Goal: Information Seeking & Learning: Learn about a topic

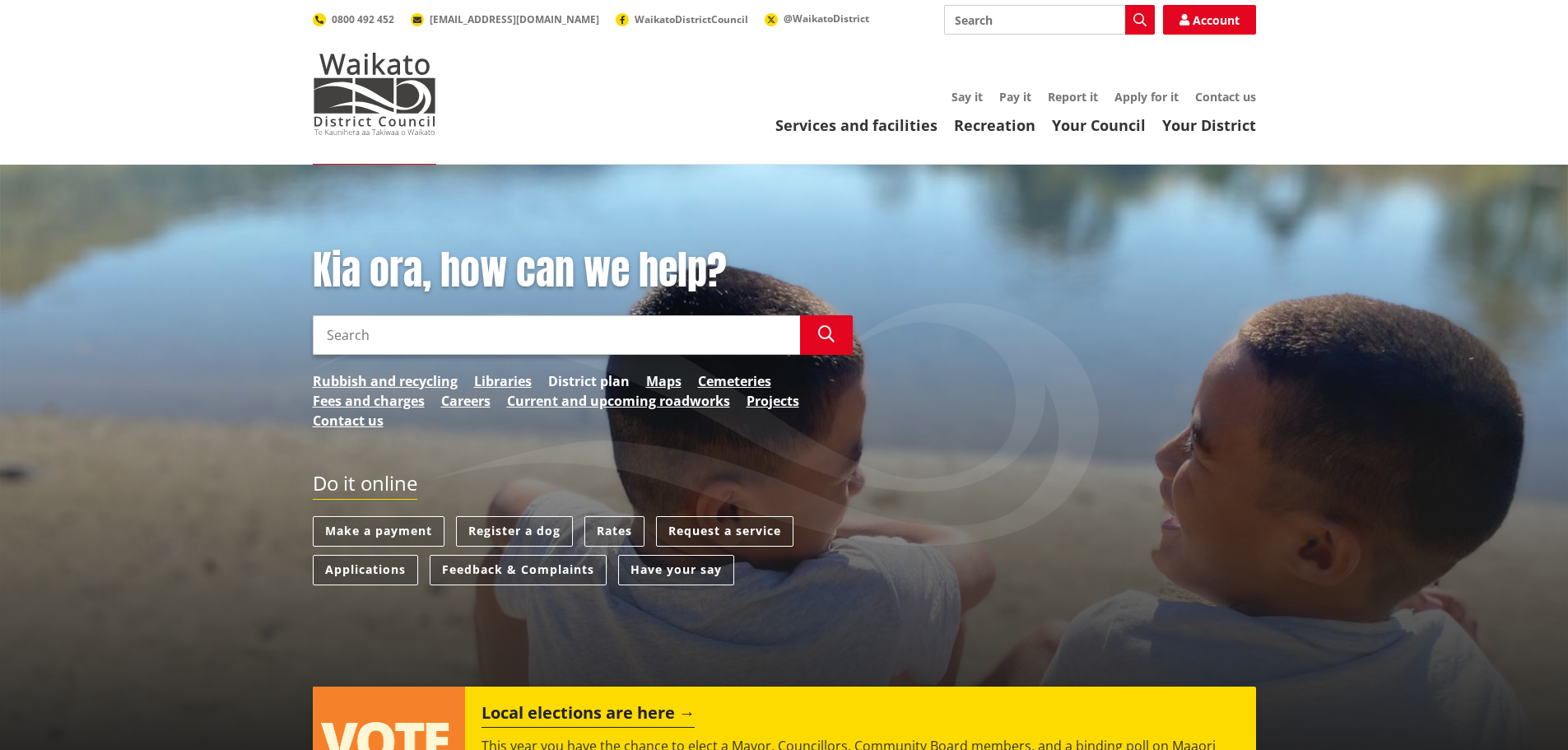
click at [577, 384] on link "District plan" at bounding box center [588, 381] width 82 height 20
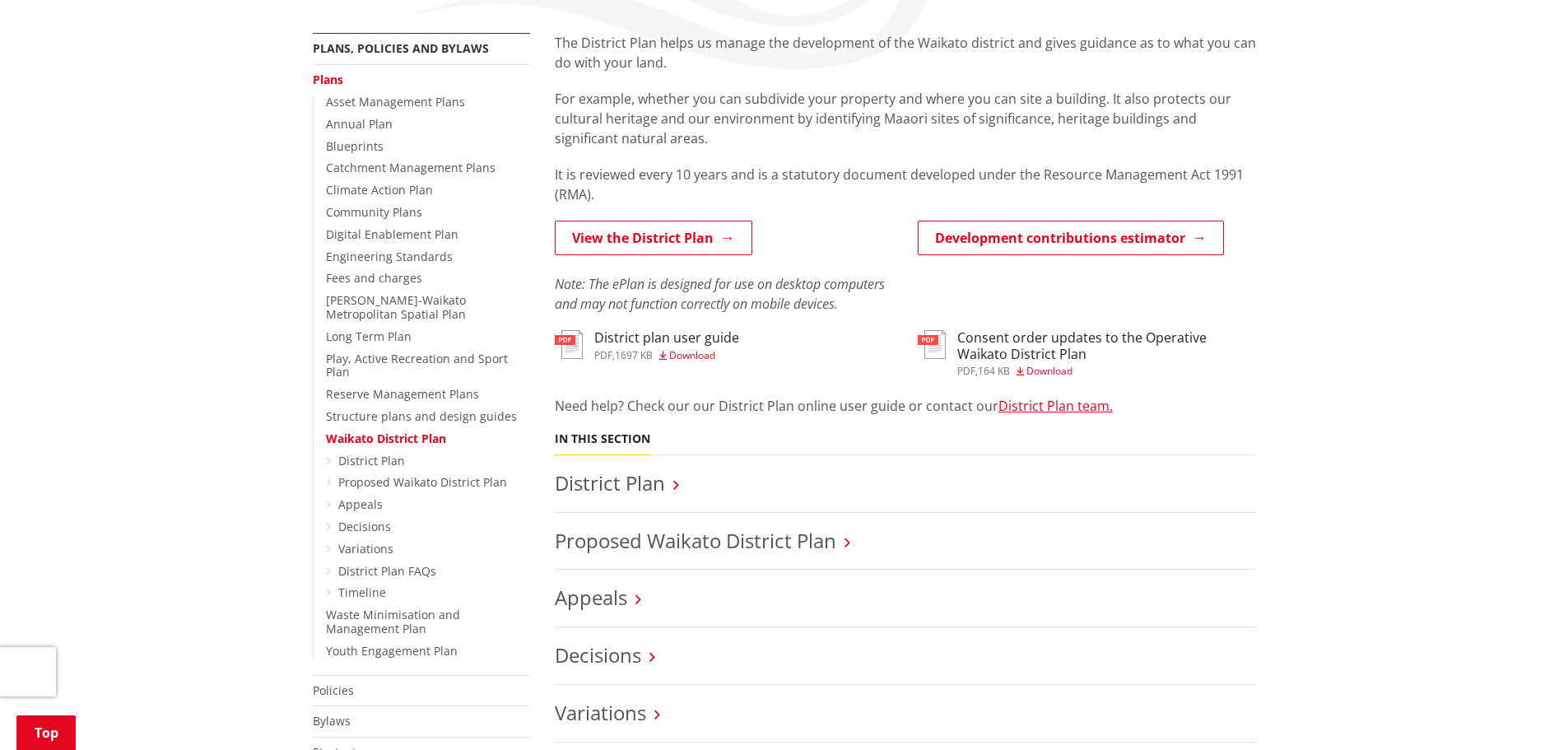
scroll to position [329, 0]
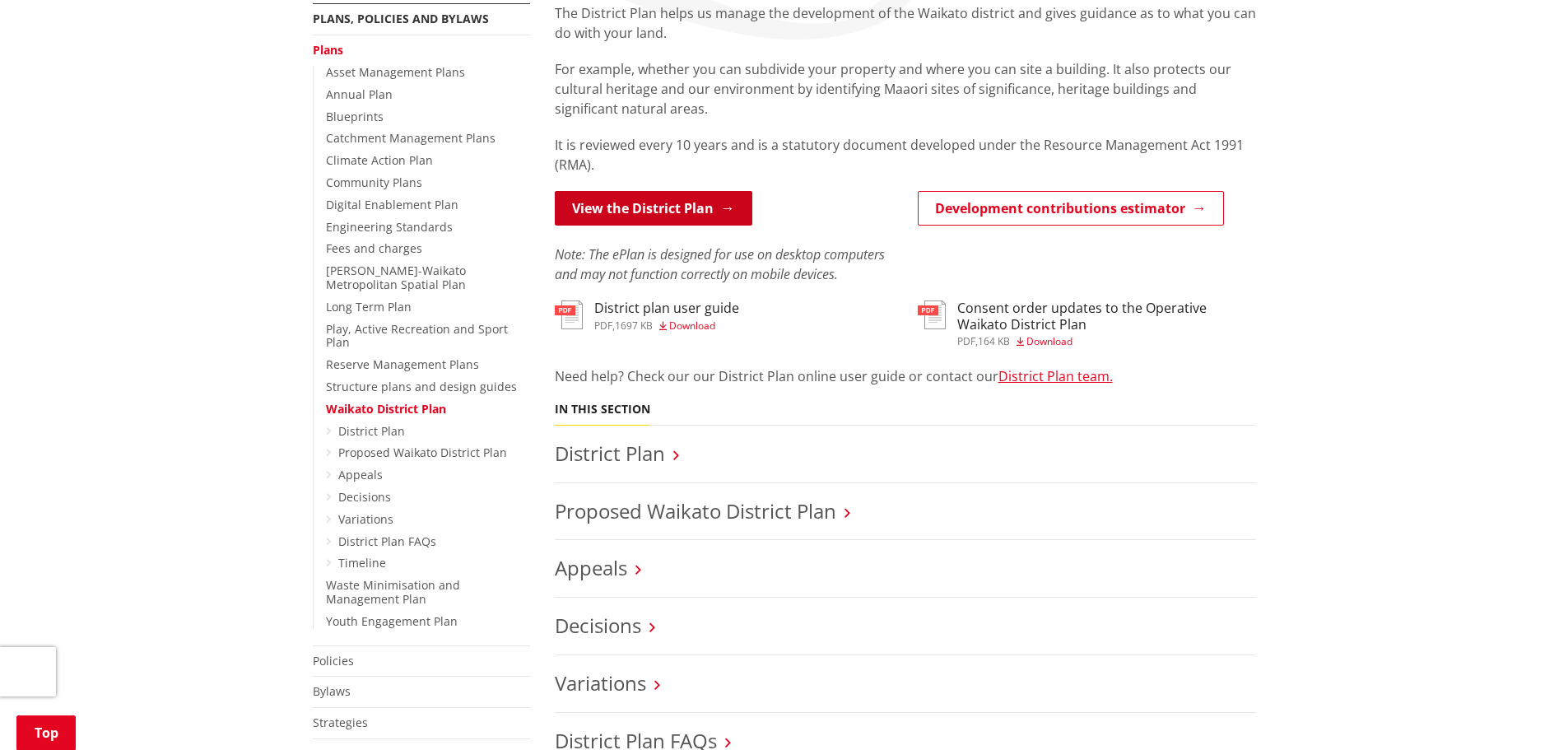
click at [647, 203] on link "View the District Plan" at bounding box center [653, 208] width 197 height 34
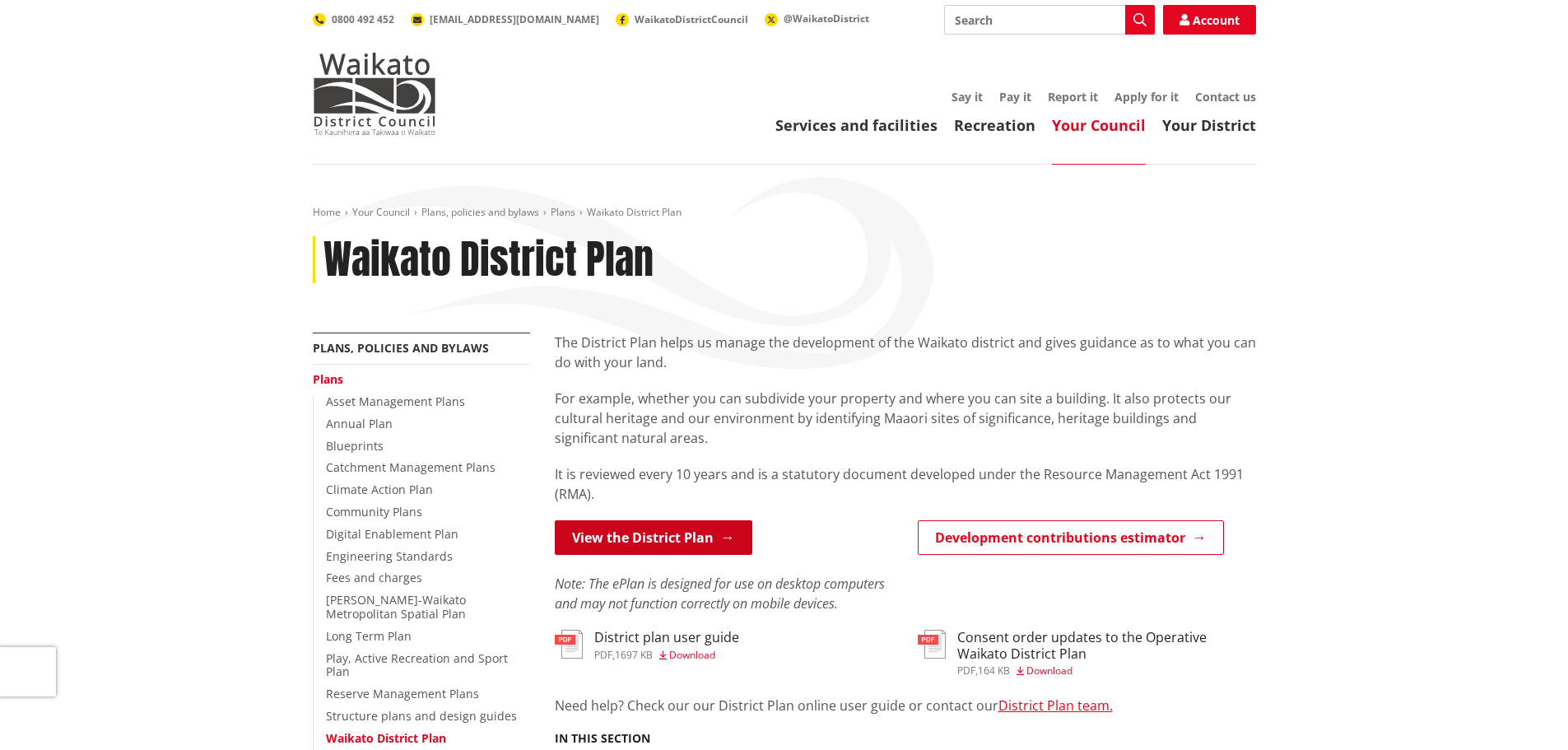
click at [694, 553] on link "View the District Plan" at bounding box center [653, 537] width 197 height 34
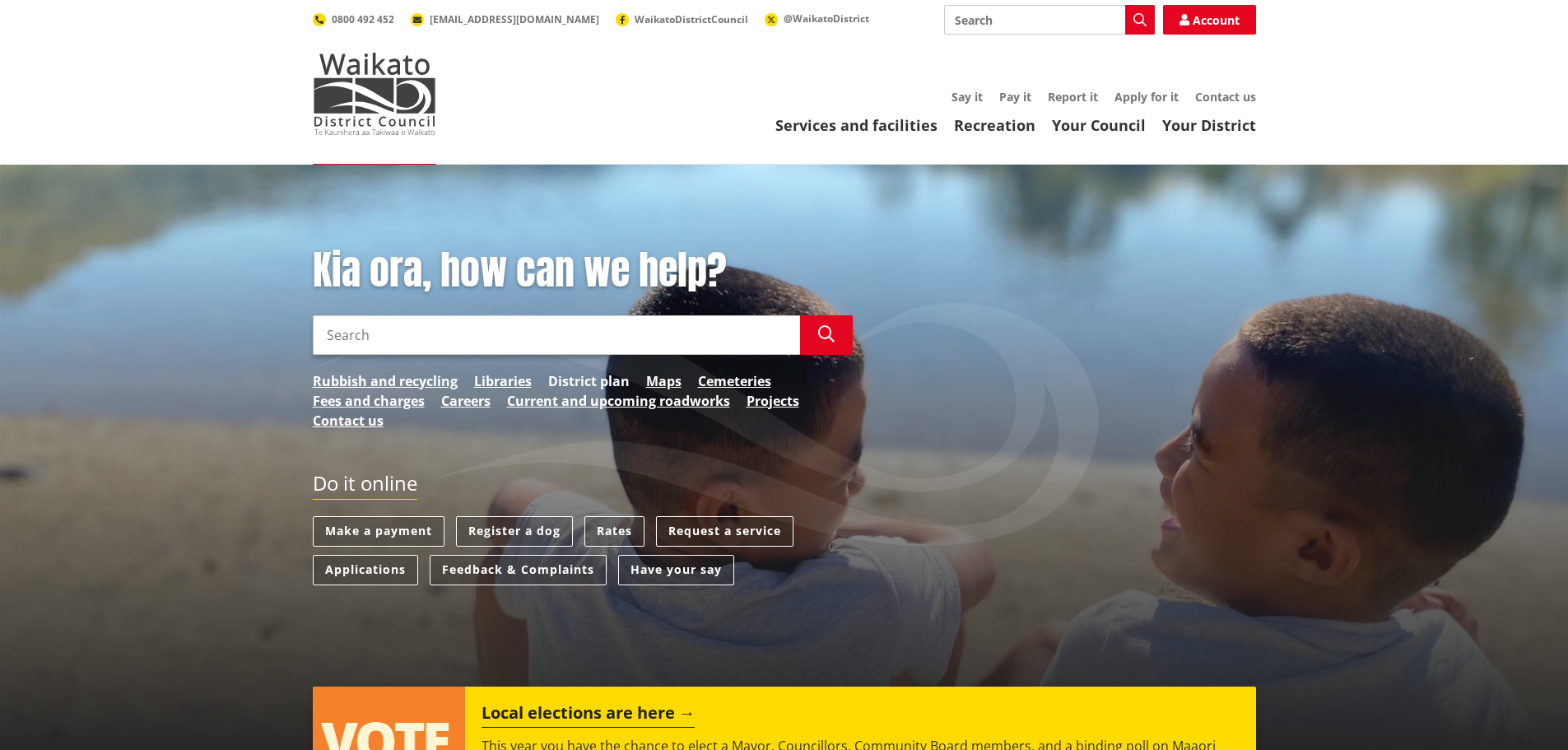
click at [574, 378] on link "District plan" at bounding box center [588, 381] width 82 height 20
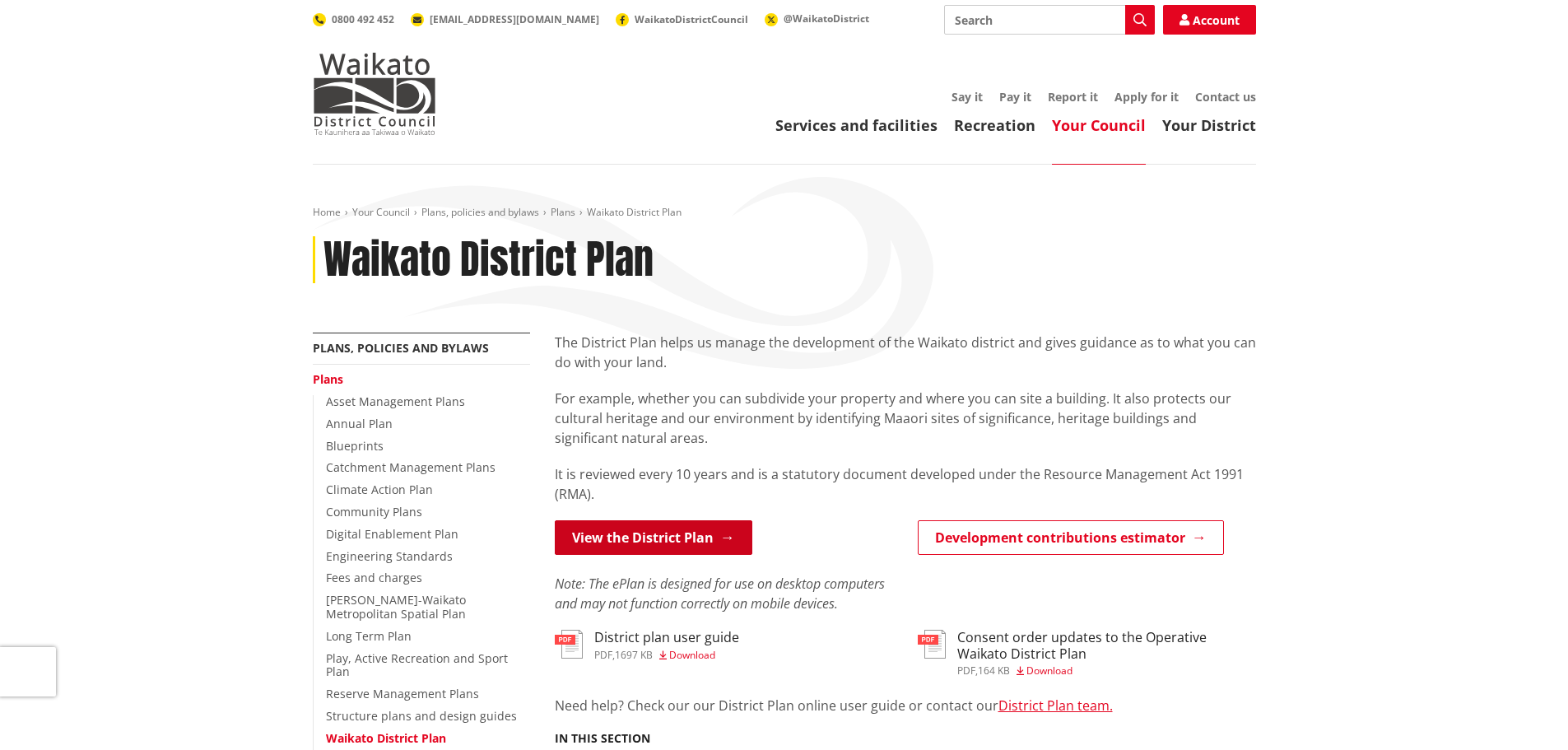
click at [661, 526] on link "View the District Plan" at bounding box center [653, 537] width 197 height 34
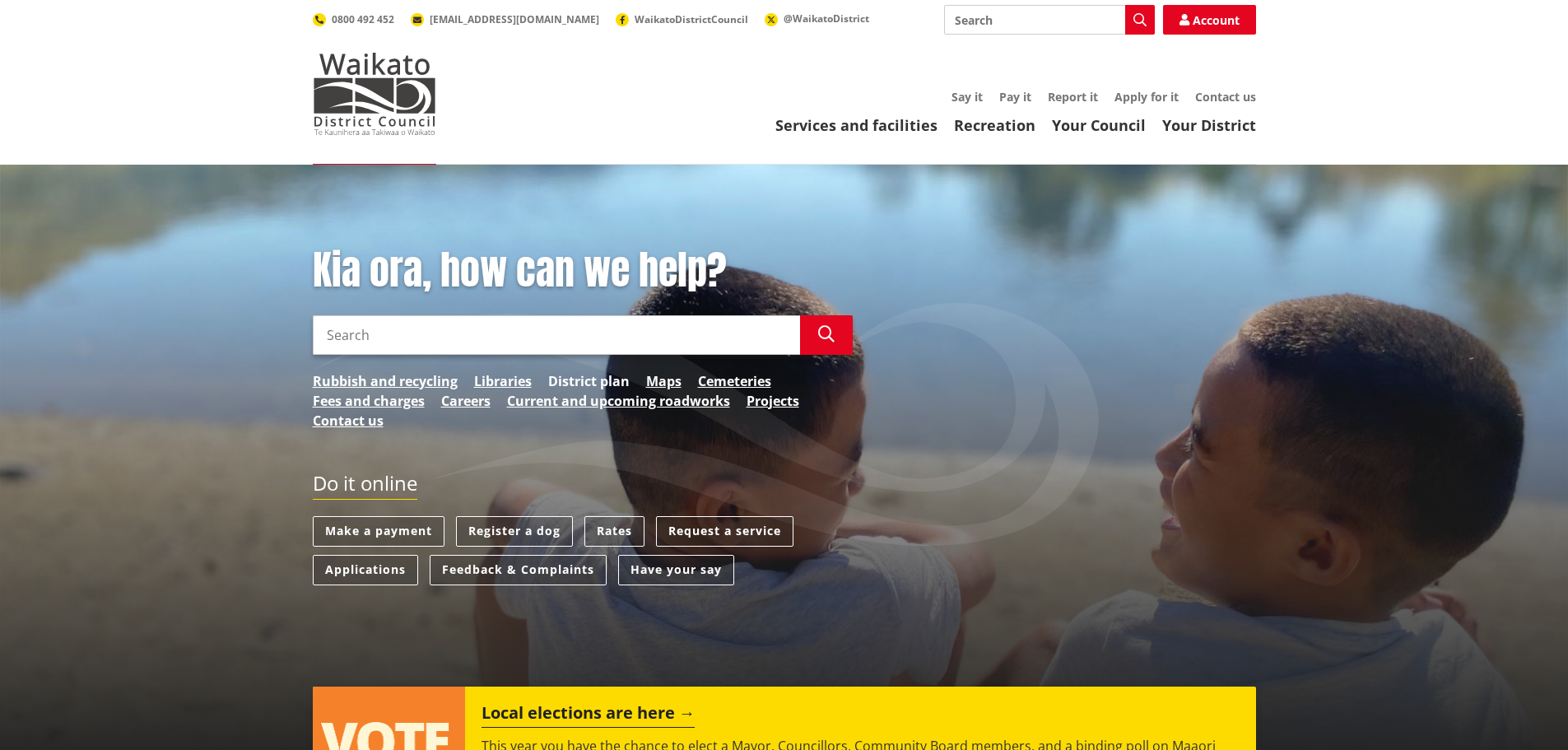
click at [589, 381] on link "District plan" at bounding box center [588, 381] width 82 height 20
